Goal: Entertainment & Leisure: Consume media (video, audio)

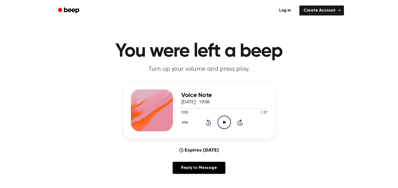
click at [227, 120] on icon "Play Audio" at bounding box center [224, 122] width 13 height 13
click at [185, 126] on button "2.0x" at bounding box center [185, 122] width 9 height 9
click at [191, 144] on span "0.8x" at bounding box center [190, 144] width 7 height 6
click at [185, 120] on button "0.8x" at bounding box center [185, 122] width 9 height 9
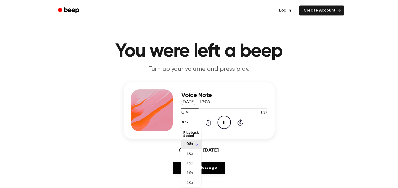
click at [194, 152] on div "1.0x" at bounding box center [191, 154] width 20 height 10
click at [186, 124] on button "1.0x" at bounding box center [185, 122] width 8 height 9
click at [192, 164] on span "1.2x" at bounding box center [190, 164] width 7 height 6
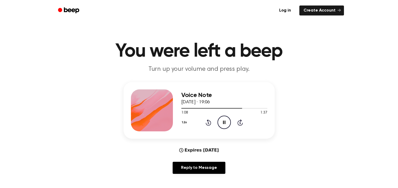
click at [224, 126] on icon "Pause Audio" at bounding box center [224, 122] width 13 height 13
click at [225, 125] on icon "Play Audio" at bounding box center [224, 122] width 13 height 13
